Goal: Information Seeking & Learning: Understand process/instructions

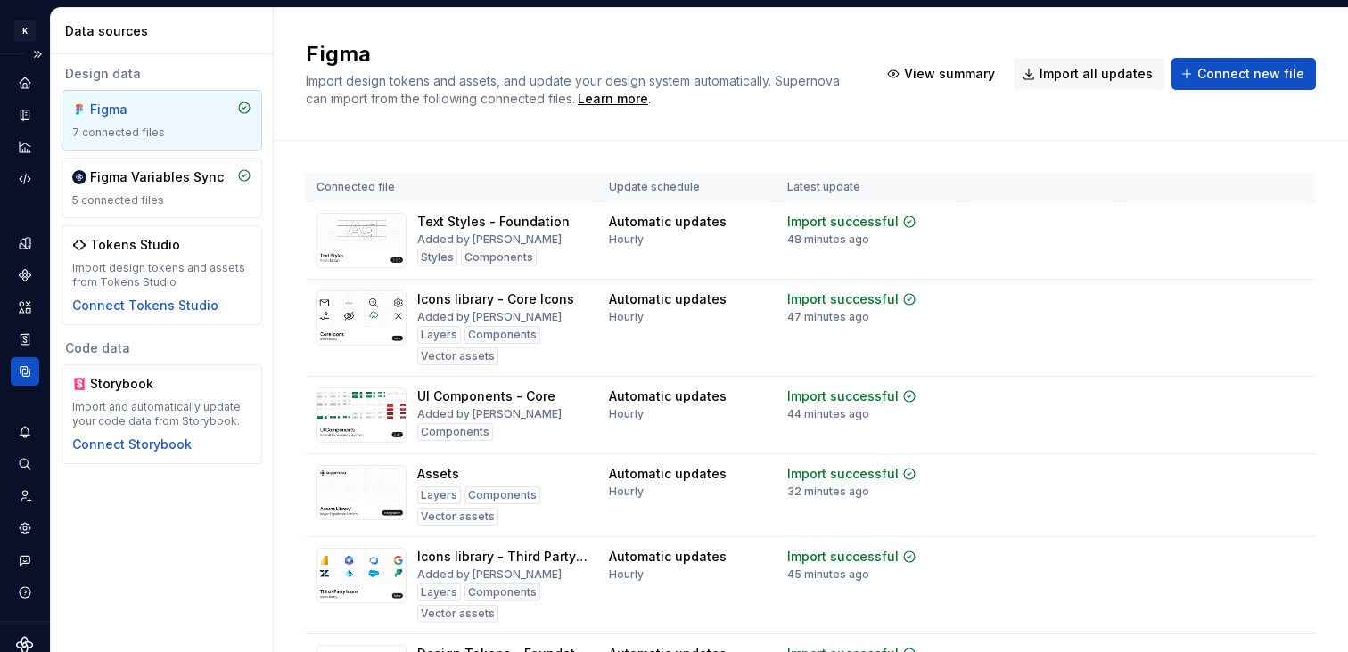
scroll to position [127, 0]
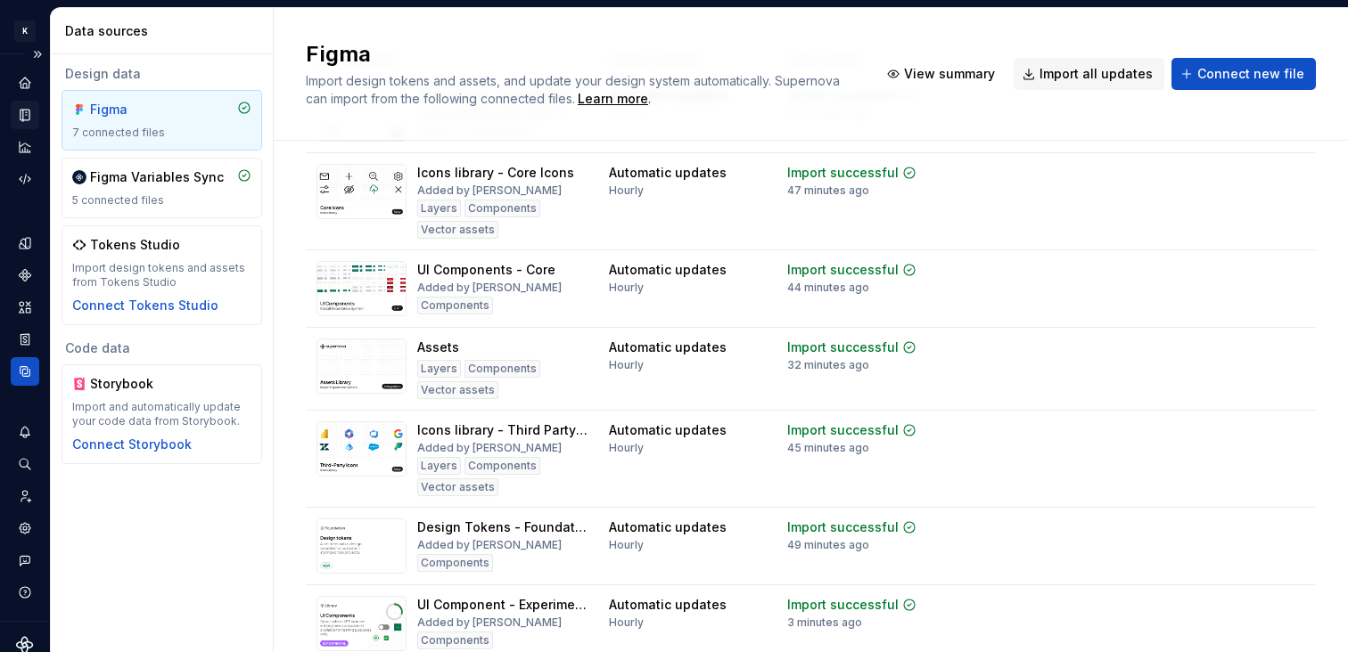
click at [28, 125] on div "Documentation" at bounding box center [25, 115] width 29 height 29
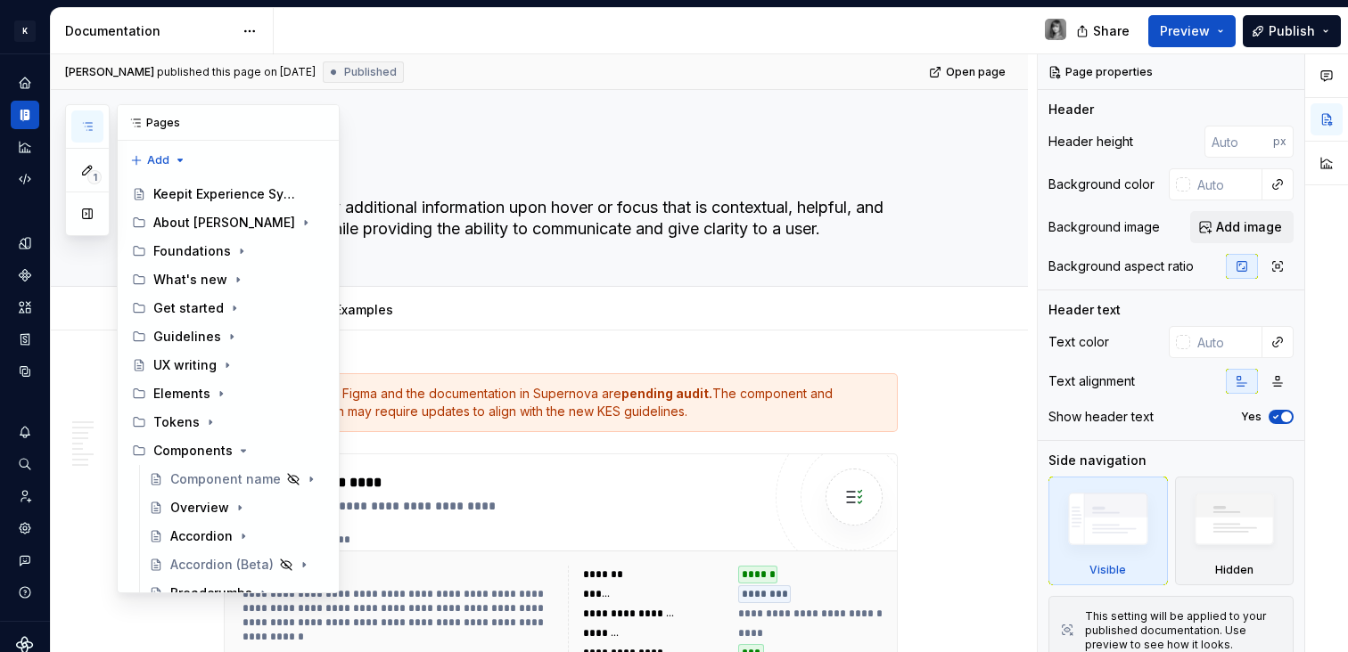
click at [82, 127] on icon "button" at bounding box center [87, 126] width 14 height 14
click at [232, 315] on icon "Page tree" at bounding box center [234, 308] width 14 height 14
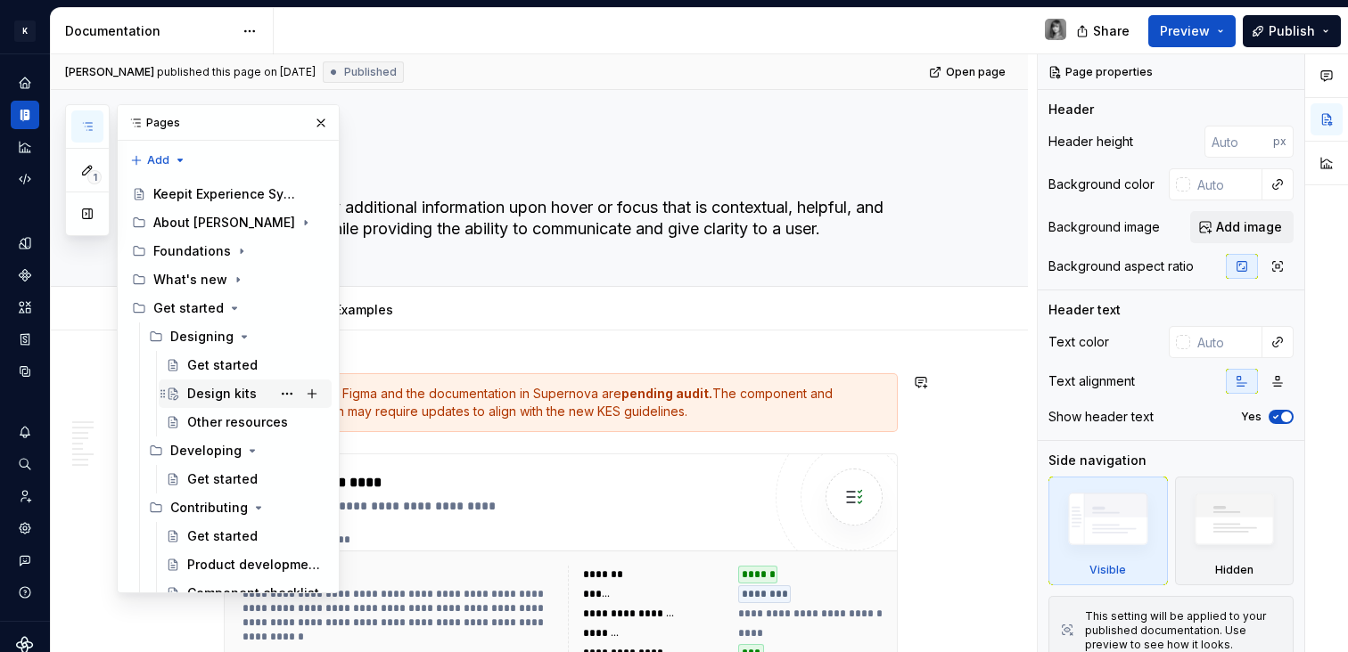
click at [231, 395] on div "Design kits" at bounding box center [222, 394] width 70 height 18
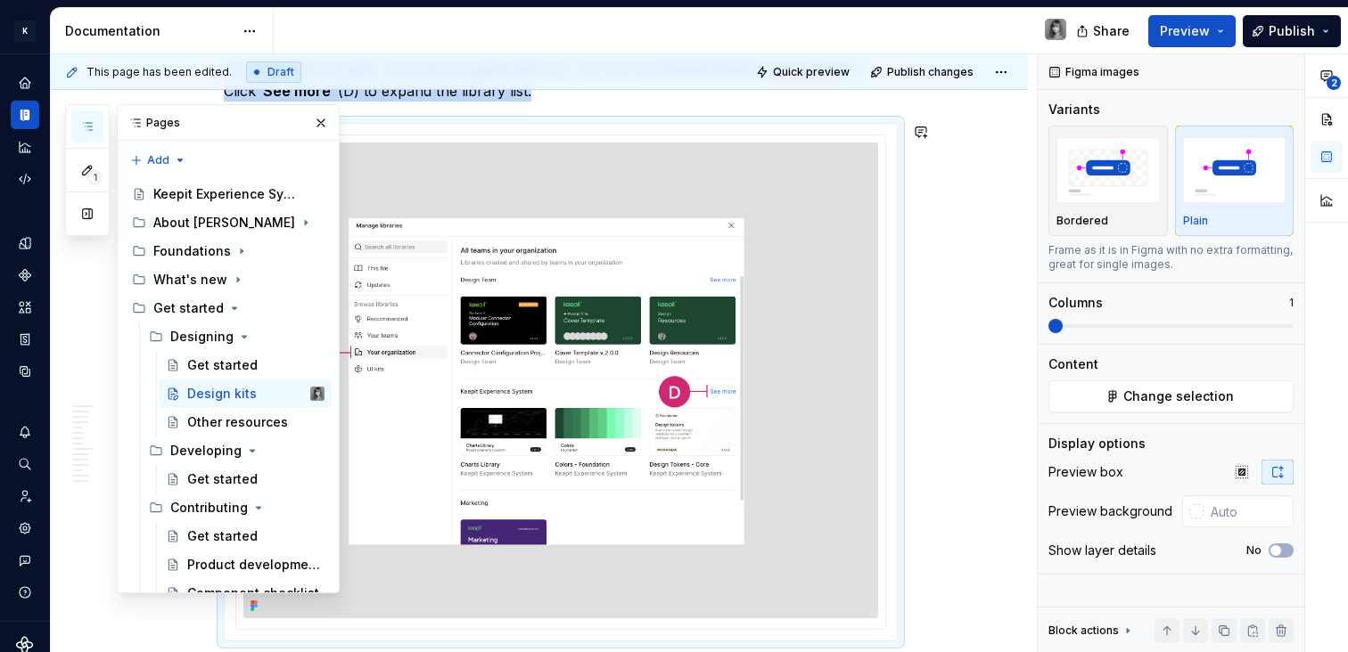
scroll to position [1286, 0]
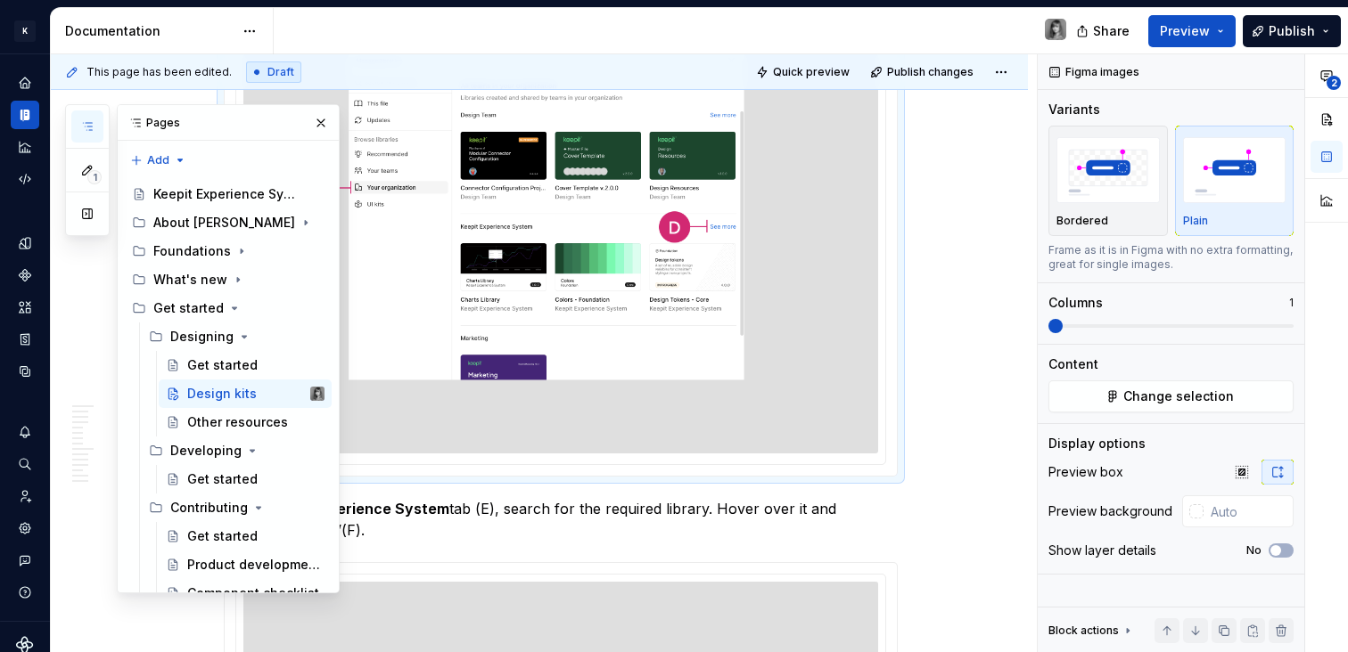
click at [972, 388] on div "This page has been edited. Draft Quick preview Publish changes Design kits The …" at bounding box center [544, 353] width 986 height 599
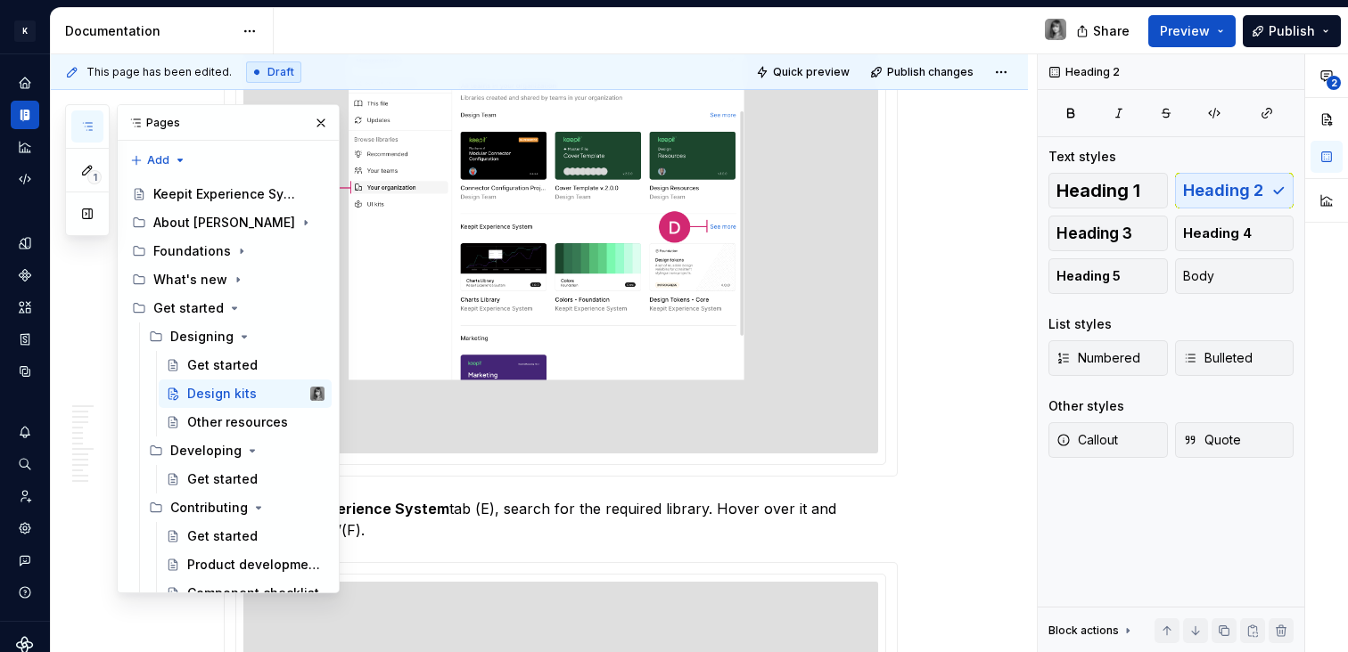
click at [308, 120] on button "button" at bounding box center [320, 123] width 25 height 25
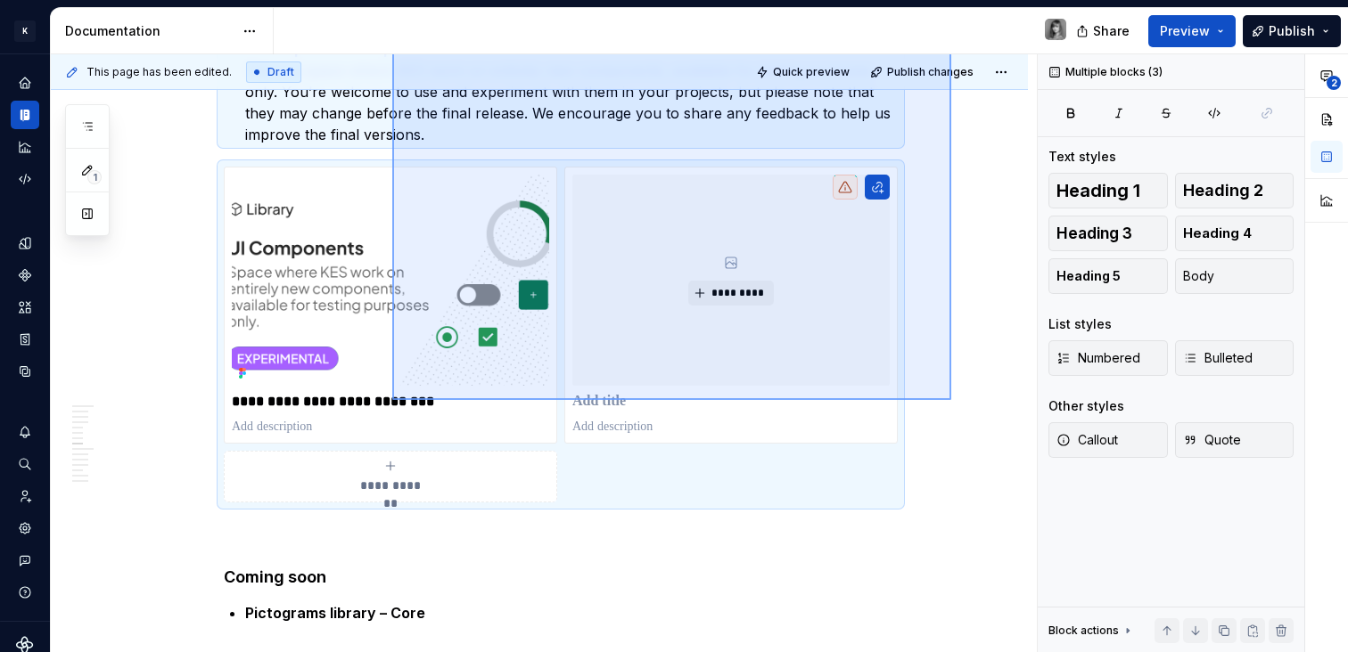
scroll to position [3642, 0]
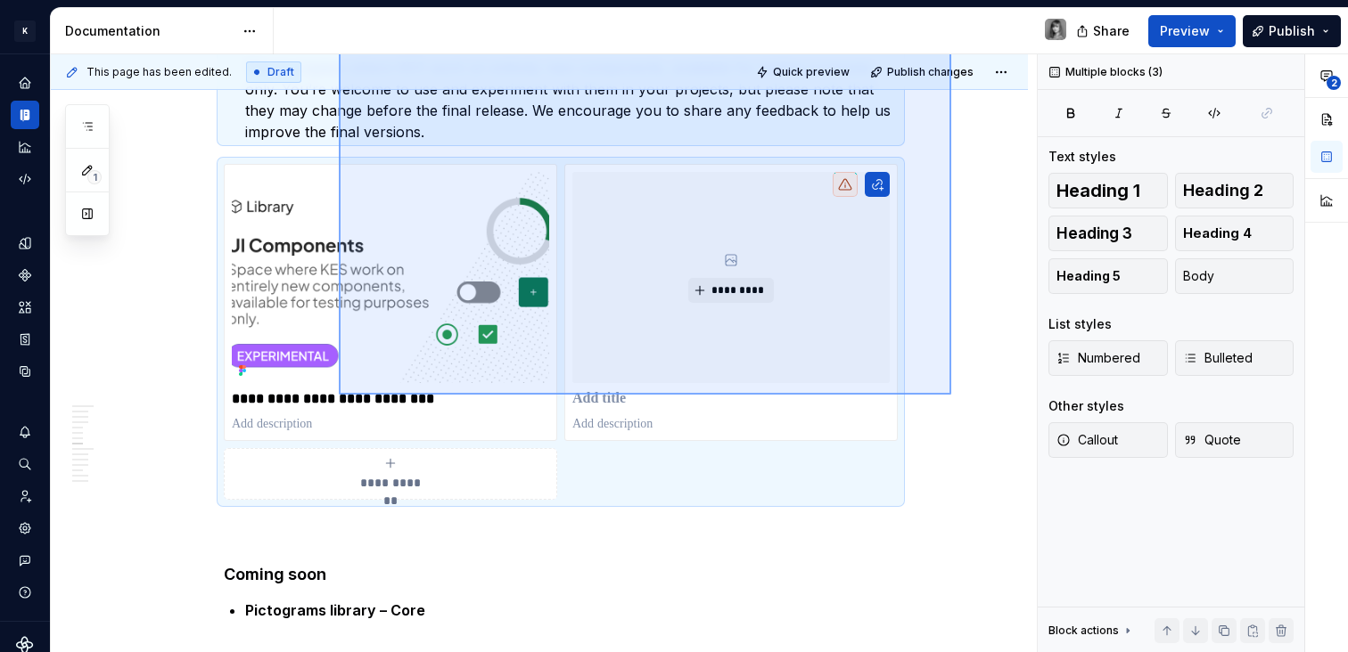
drag, startPoint x: 948, startPoint y: 374, endPoint x: 339, endPoint y: 395, distance: 610.0
click at [339, 395] on div "This page has been edited. Draft Quick preview Publish changes Design kits The …" at bounding box center [544, 353] width 986 height 599
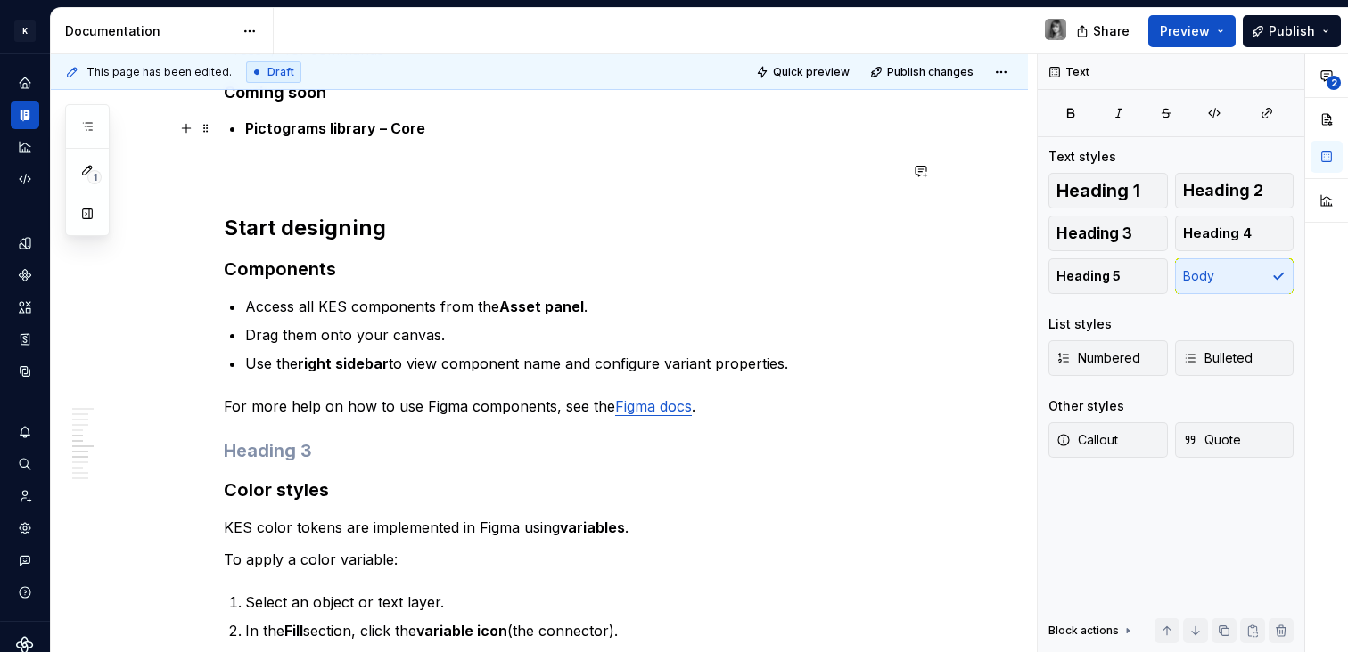
scroll to position [3381, 0]
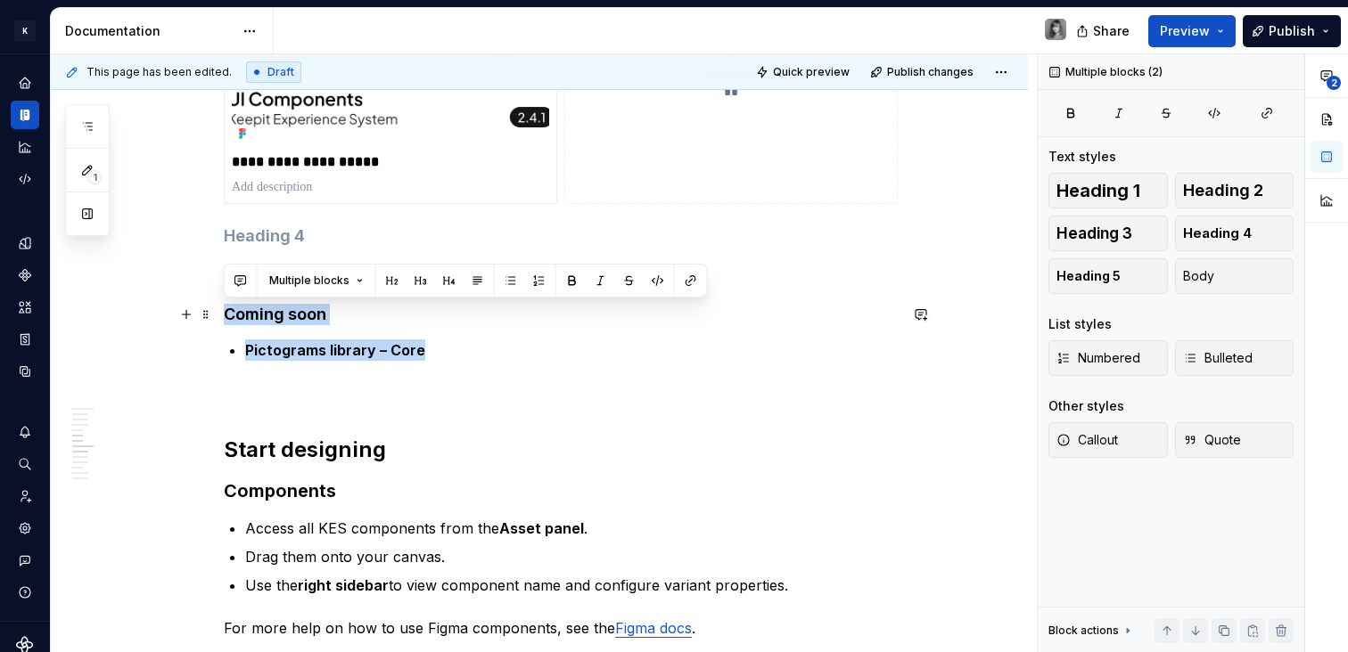
drag, startPoint x: 458, startPoint y: 344, endPoint x: 225, endPoint y: 304, distance: 236.9
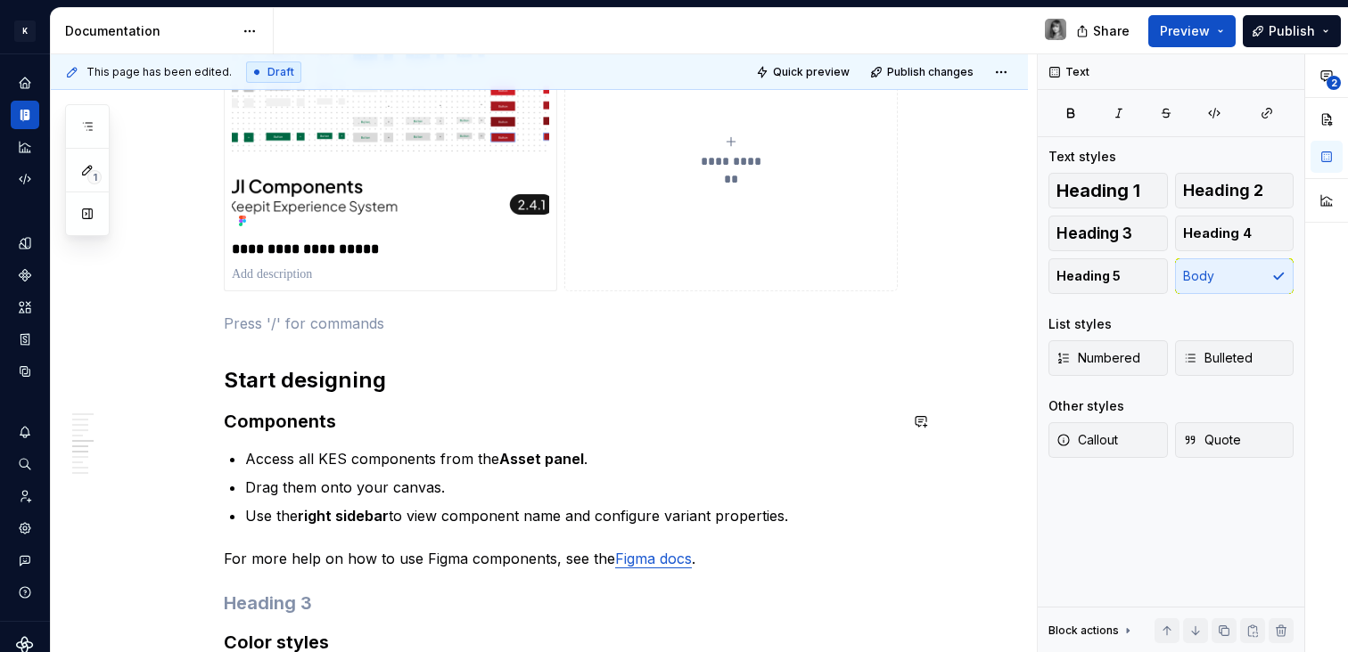
scroll to position [3247, 0]
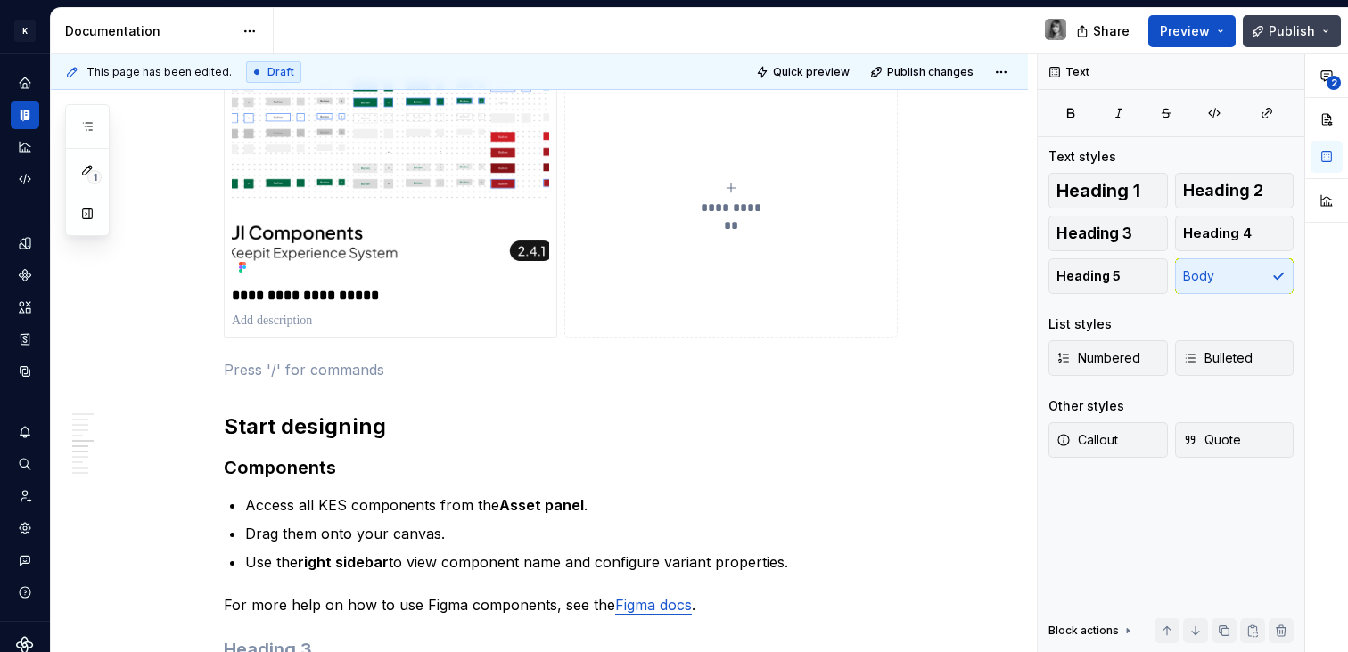
click at [1318, 27] on button "Publish" at bounding box center [1291, 31] width 98 height 32
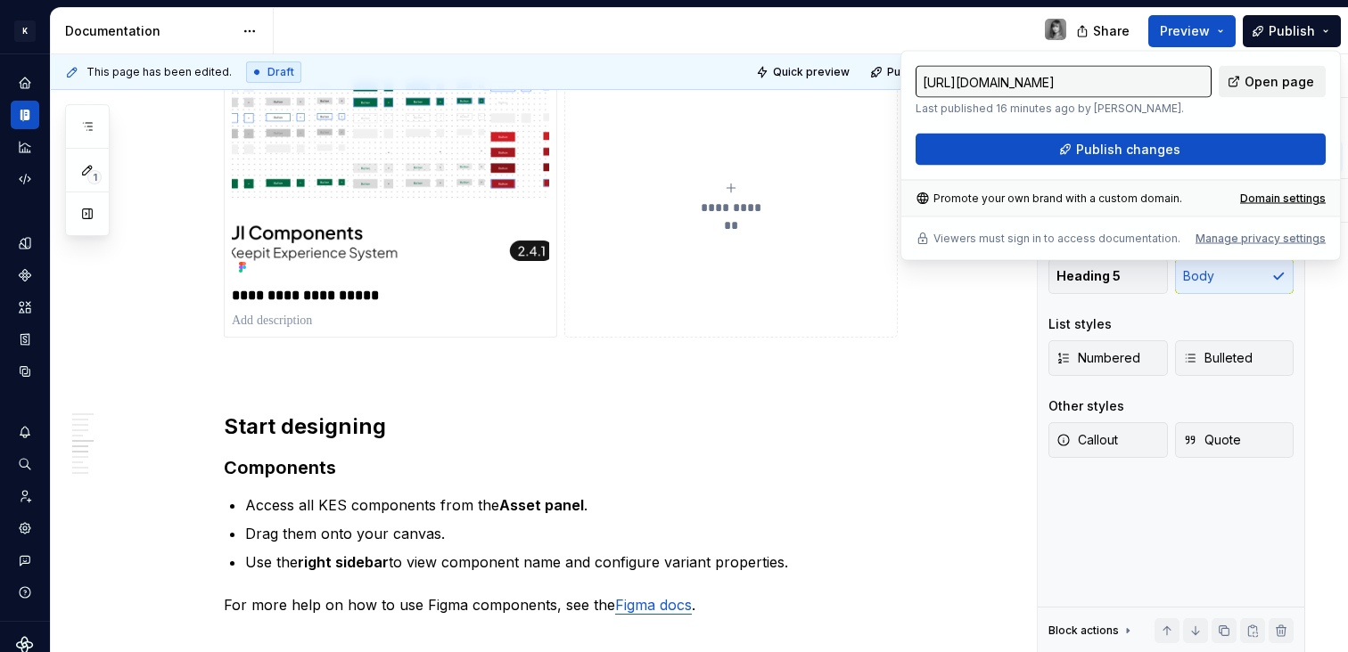
click at [1267, 86] on span "Open page" at bounding box center [1279, 82] width 70 height 18
type textarea "*"
